Goal: Task Accomplishment & Management: Use online tool/utility

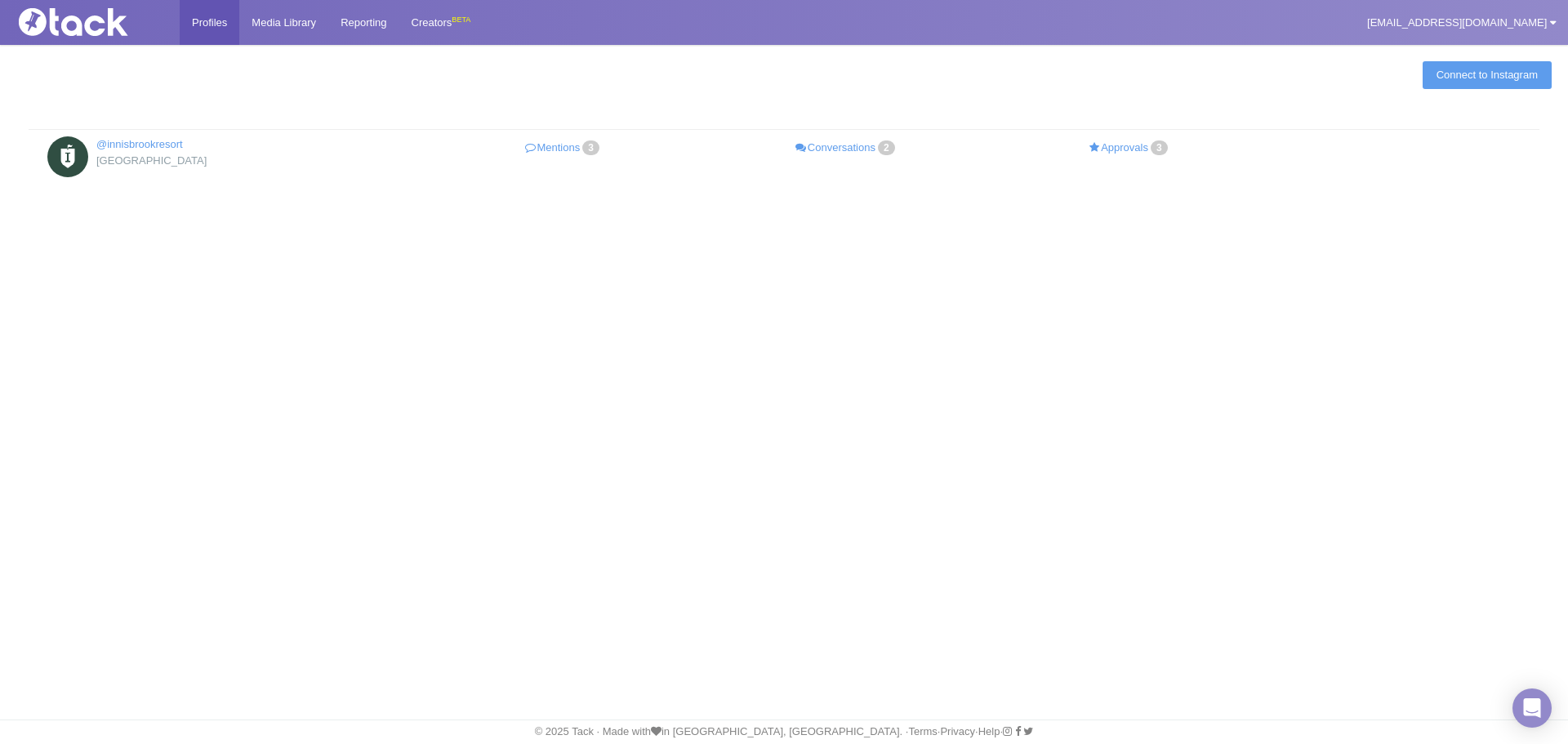
click at [561, 152] on link "Mentions 3" at bounding box center [564, 148] width 283 height 24
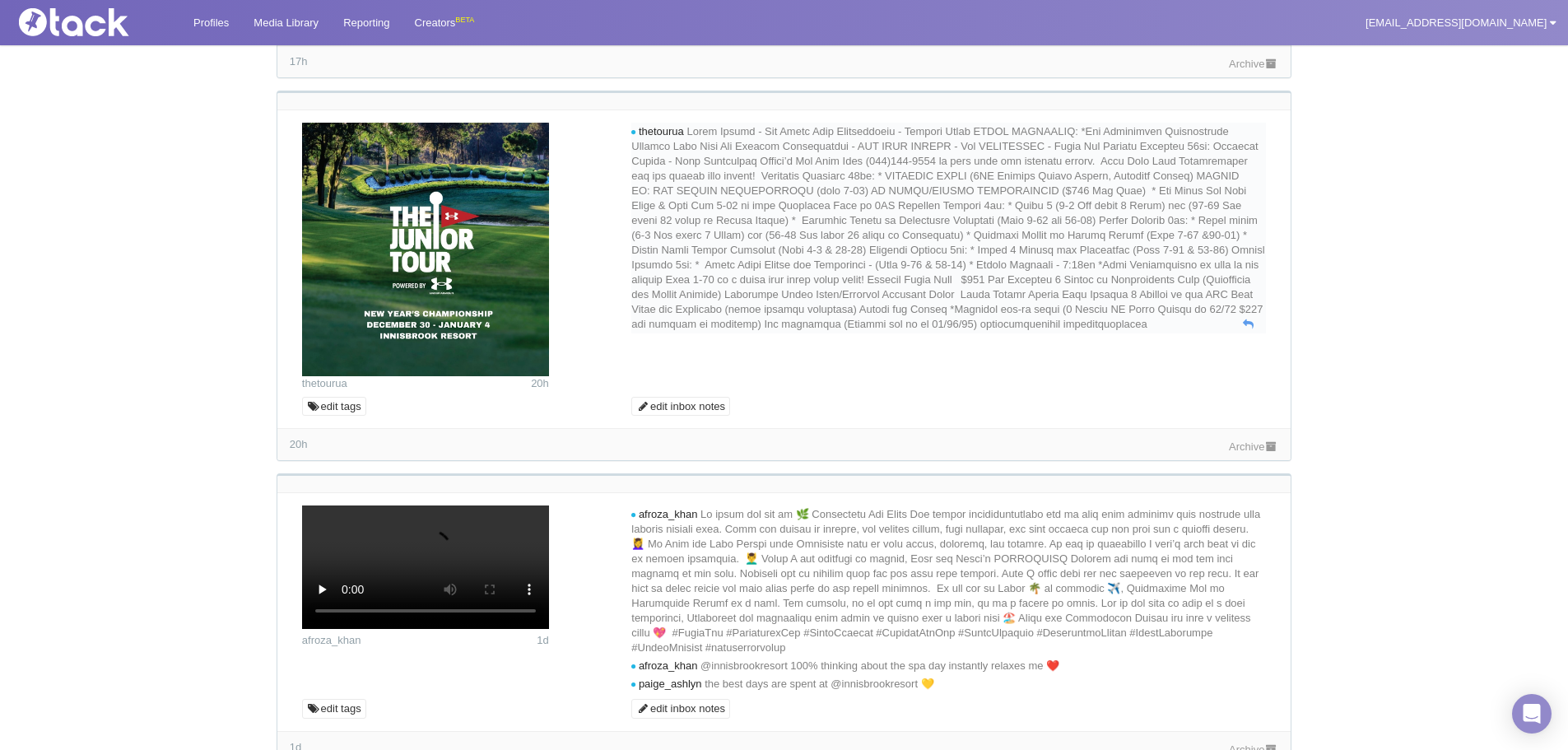
scroll to position [412, 0]
click at [1242, 69] on link "Archive" at bounding box center [1254, 63] width 49 height 12
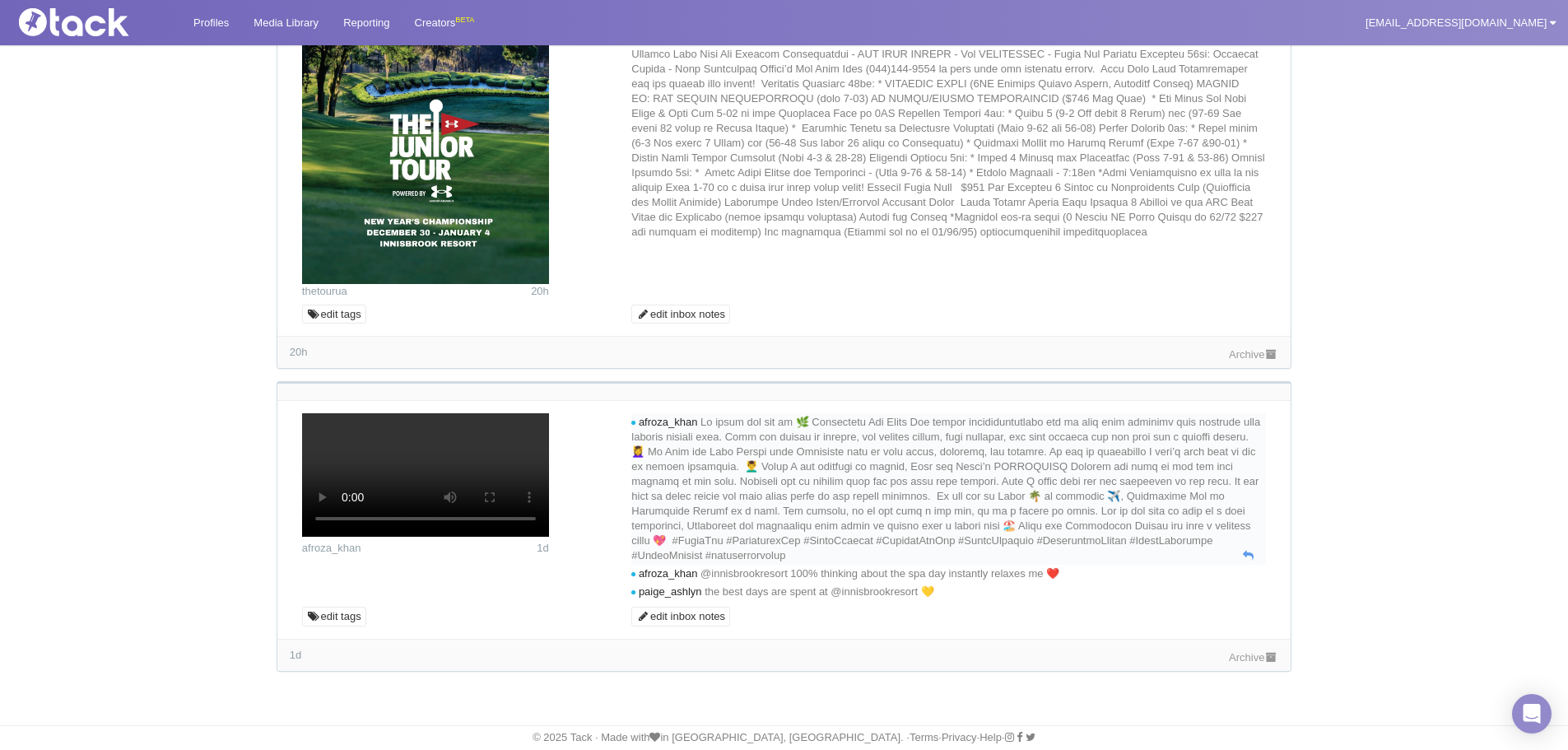
scroll to position [921, 0]
click at [1240, 348] on link "Archive" at bounding box center [1254, 354] width 49 height 12
click at [1241, 649] on div "Archive" at bounding box center [1254, 656] width 49 height 18
click at [1238, 663] on link "Archive" at bounding box center [1254, 657] width 49 height 12
